Goal: Task Accomplishment & Management: Use online tool/utility

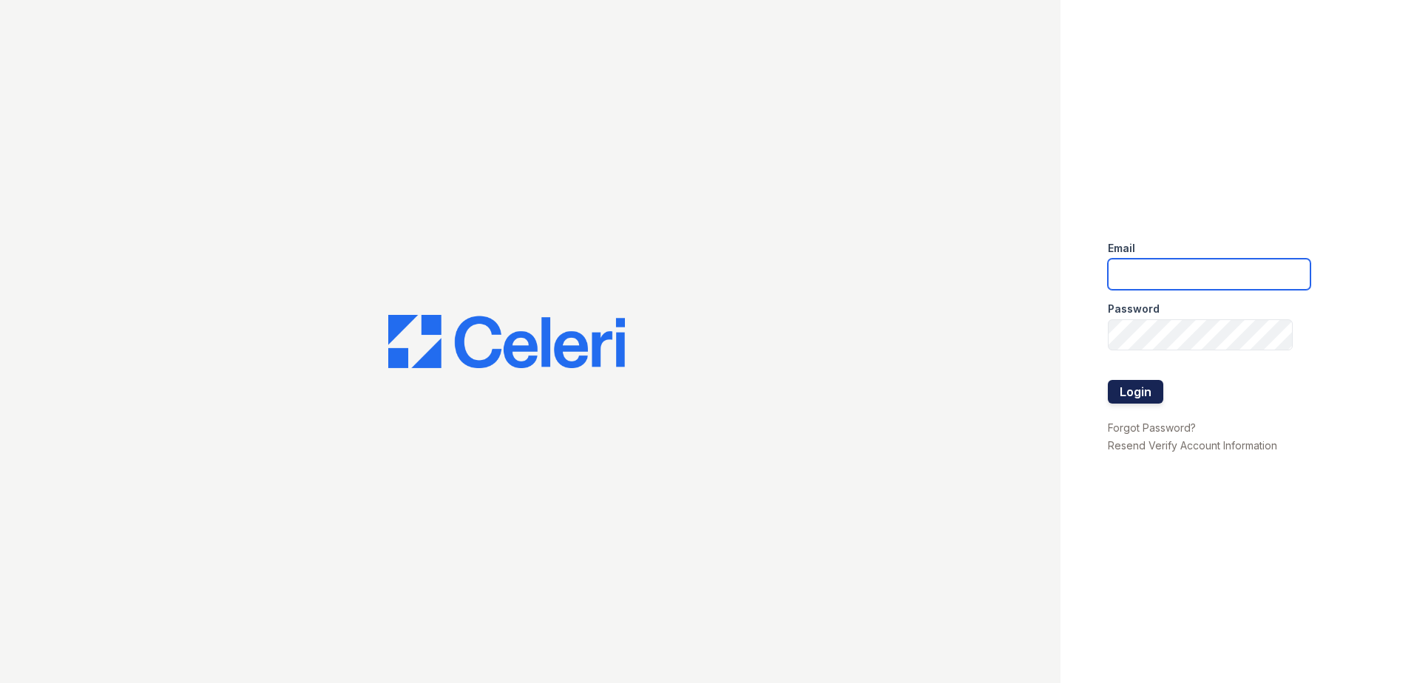
type input "Renewwaltham@trinity-pm.com"
click at [1126, 385] on button "Login" at bounding box center [1135, 392] width 55 height 24
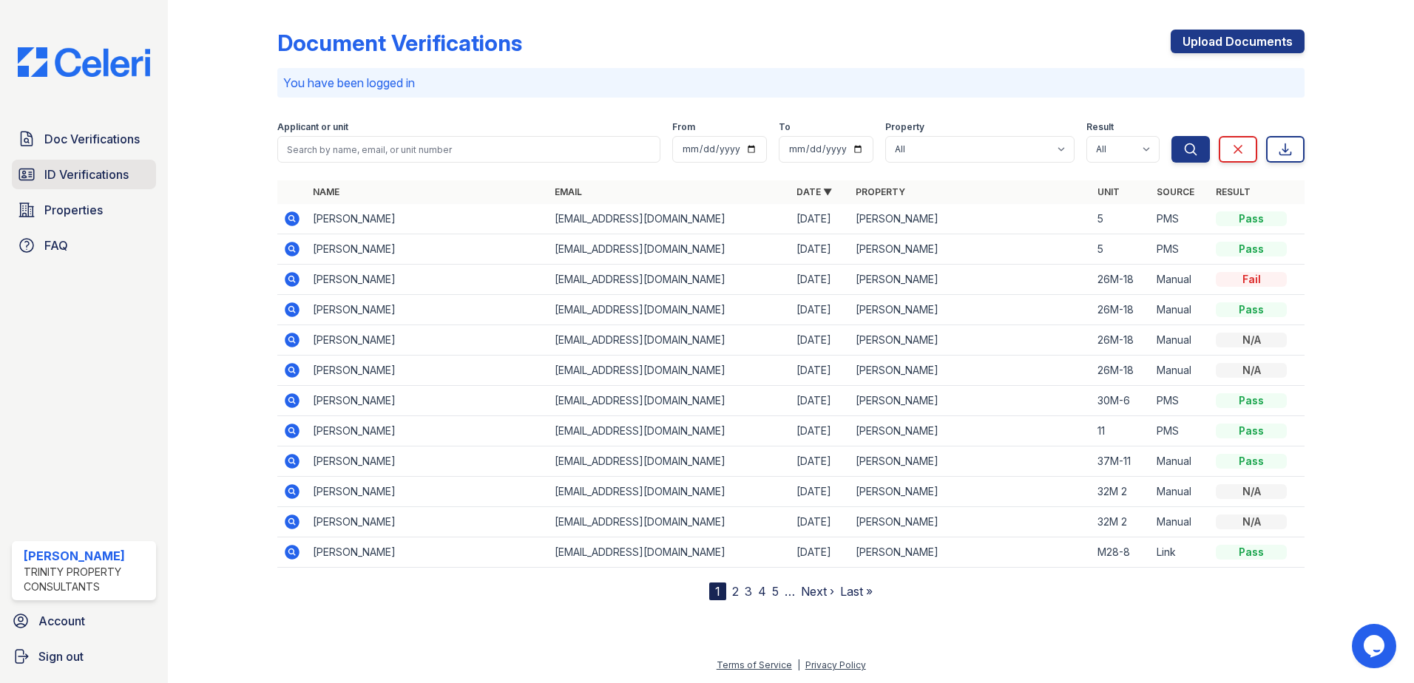
drag, startPoint x: 82, startPoint y: 181, endPoint x: 90, endPoint y: 181, distance: 8.1
click at [82, 181] on span "ID Verifications" at bounding box center [86, 175] width 84 height 18
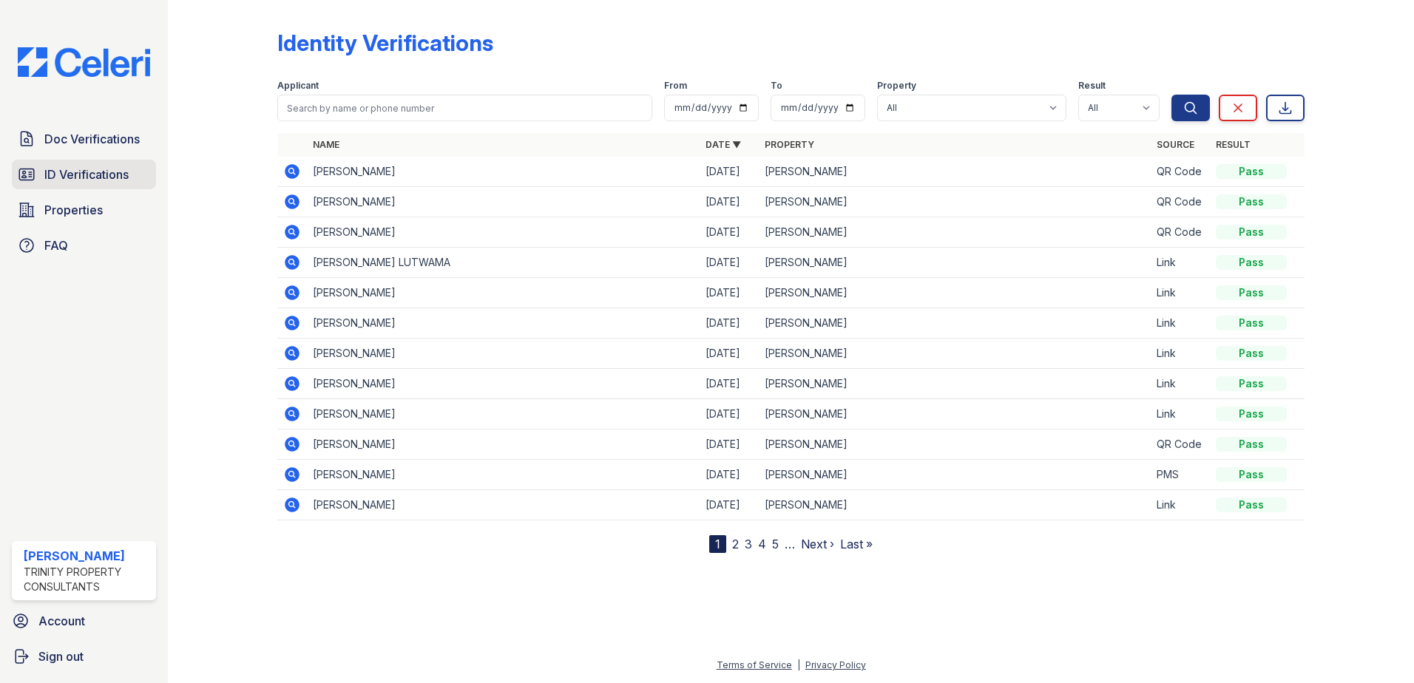
click at [116, 179] on span "ID Verifications" at bounding box center [86, 175] width 84 height 18
